Goal: Check status: Check status

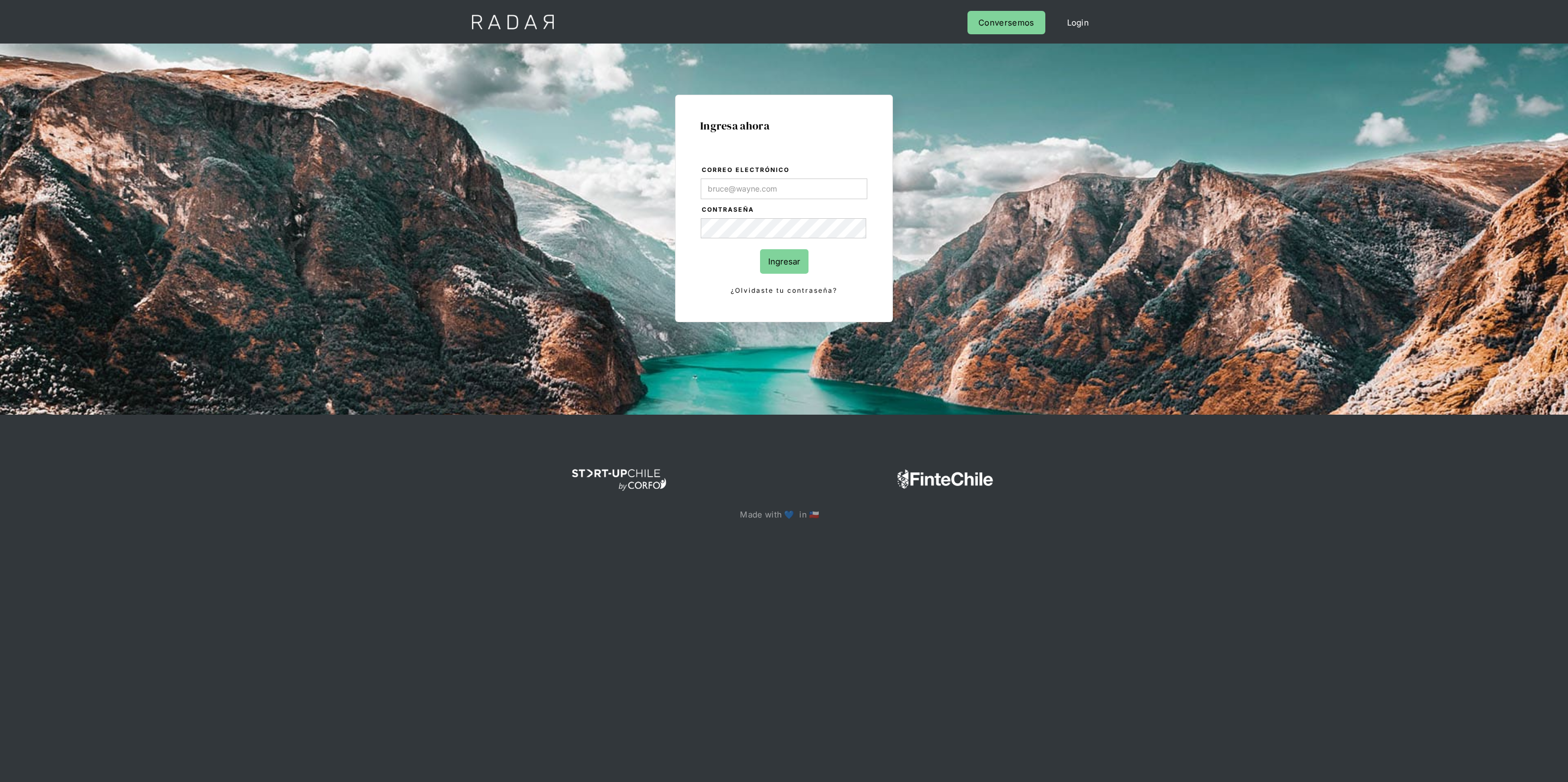
click at [784, 560] on com-1password-button at bounding box center [784, 560] width 0 height 0
type input "[PERSON_NAME][EMAIL_ADDRESS][DOMAIN_NAME]"
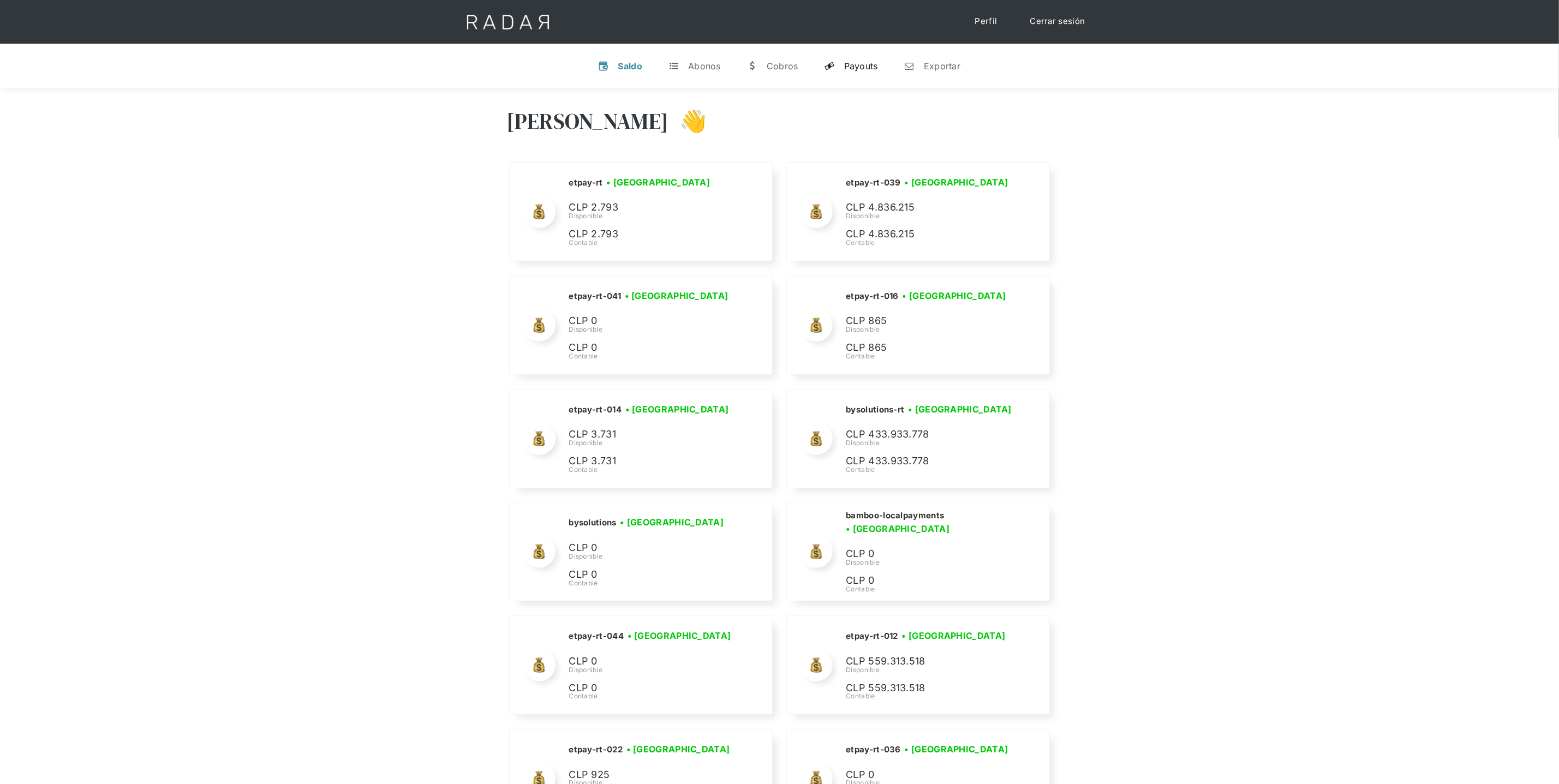
click at [855, 72] on link "y Payouts" at bounding box center [851, 66] width 71 height 28
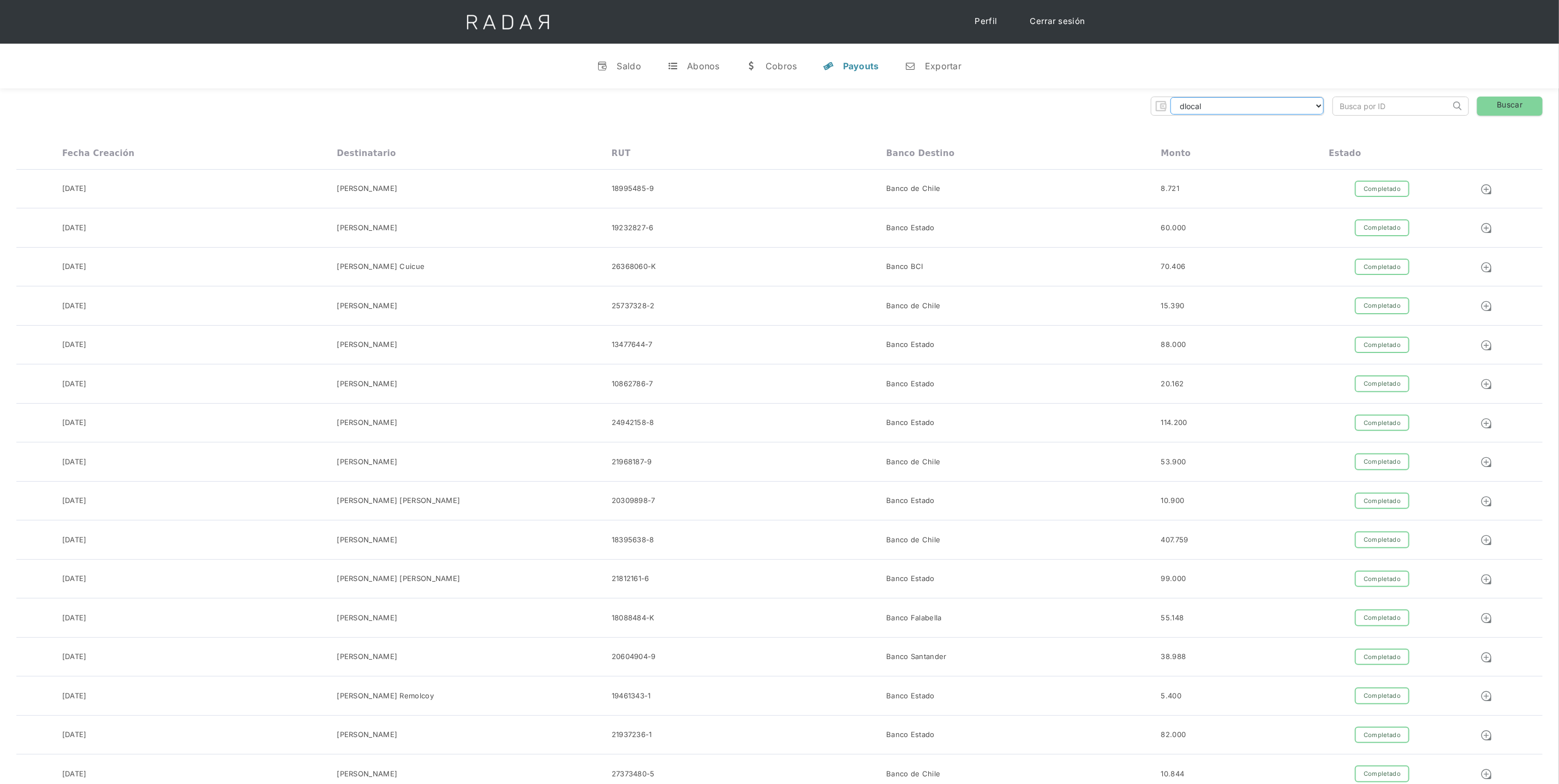
click at [1313, 109] on select "dlocal demergechile fcacl2 remitee clpro coster urigol radar-cliente radar-clie…" at bounding box center [1247, 106] width 153 height 17
select select "prontopaga"
click at [1400, 99] on input "search" at bounding box center [1392, 106] width 117 height 18
paste input "60e17968-021c-4e40-acba-9e85aac56f50"
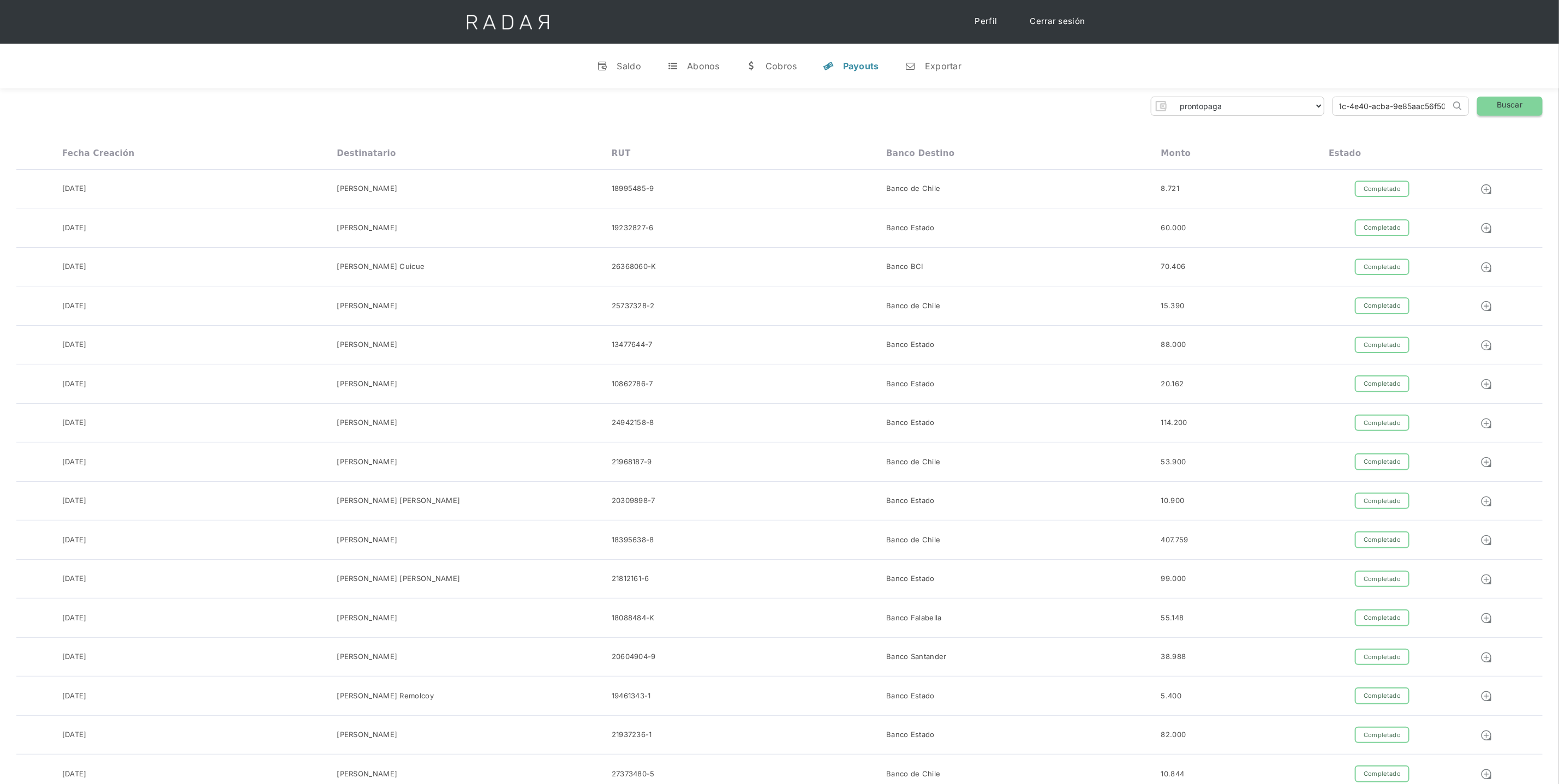
type input "60e17968-021c-4e40-acba-9e85aac56f50"
click at [1496, 108] on link "Buscar" at bounding box center [1510, 106] width 65 height 19
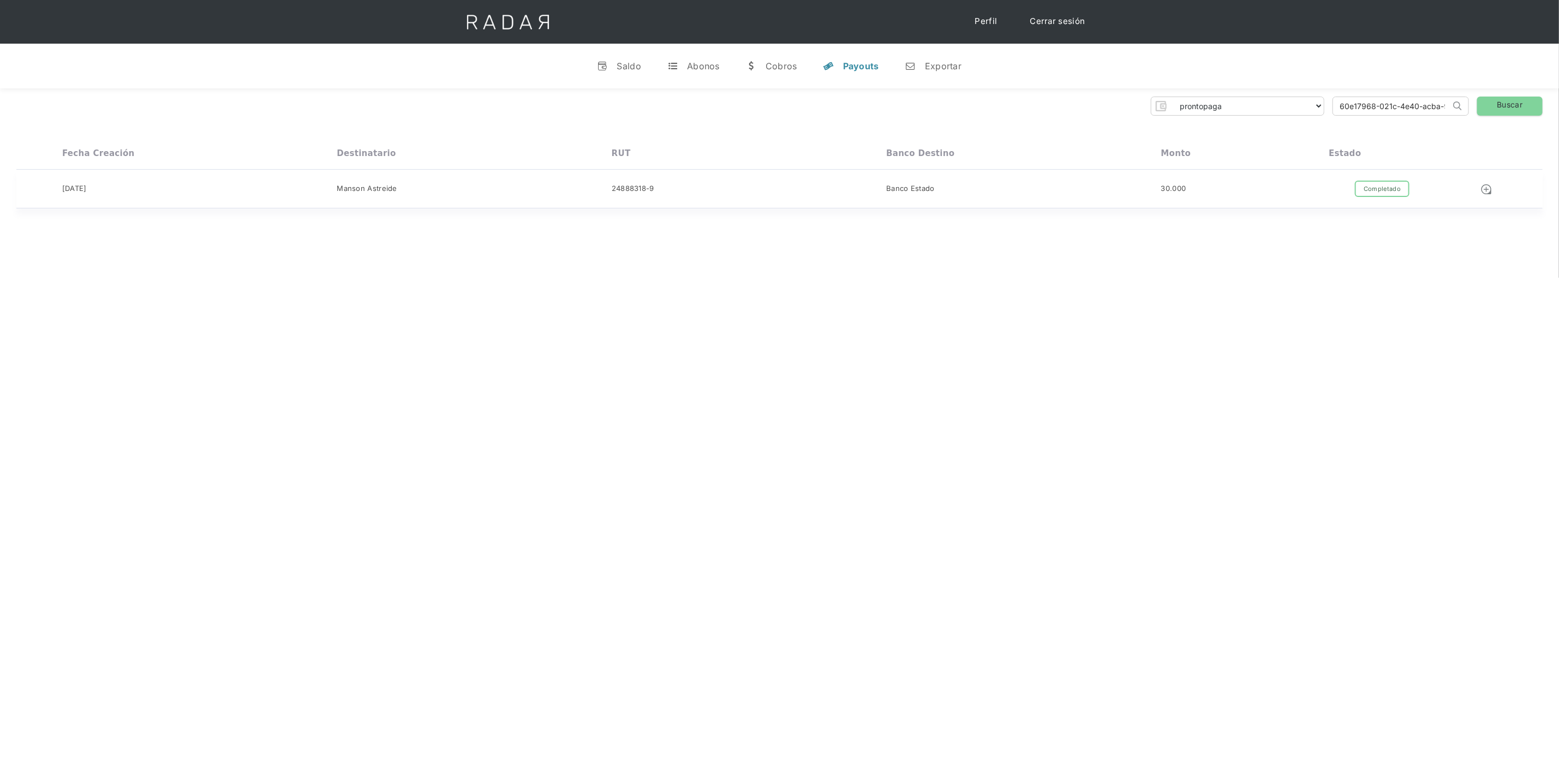
click at [1273, 198] on div "05-09-2025 Manson Astreide 24888318-9 Banco Estado 30.000 Completado Pendiente …" at bounding box center [780, 189] width 1526 height 39
